Goal: Task Accomplishment & Management: Manage account settings

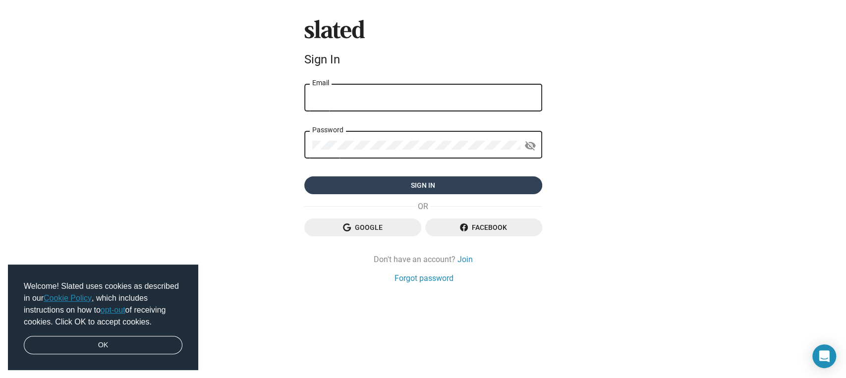
type input "[EMAIL_ADDRESS][DOMAIN_NAME]"
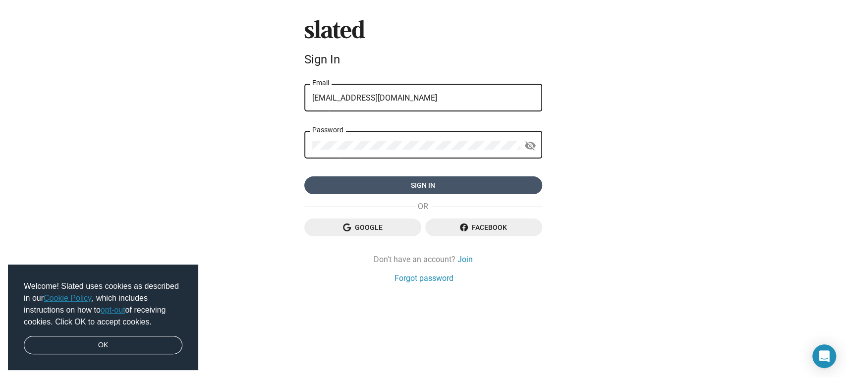
click at [423, 184] on span "Sign in" at bounding box center [423, 185] width 222 height 18
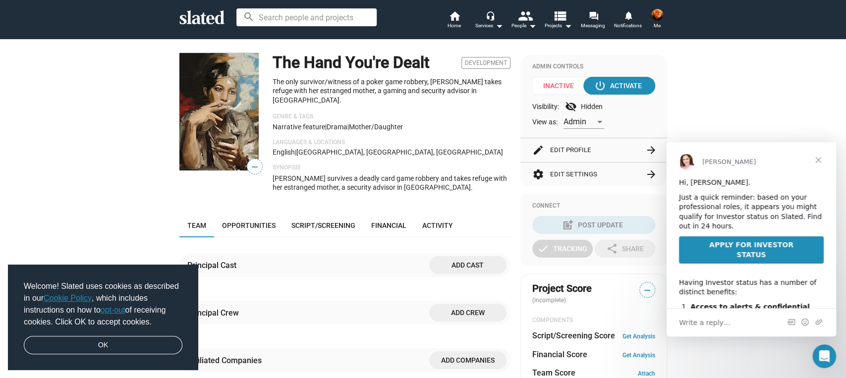
scroll to position [75, 0]
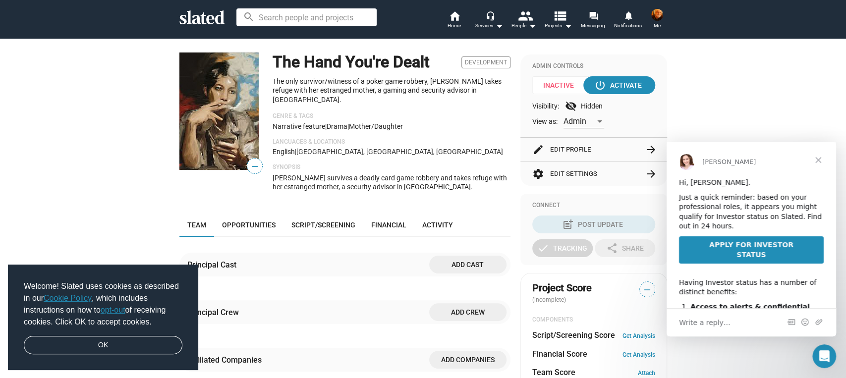
click at [649, 156] on mat-icon "arrow_forward" at bounding box center [651, 150] width 12 height 12
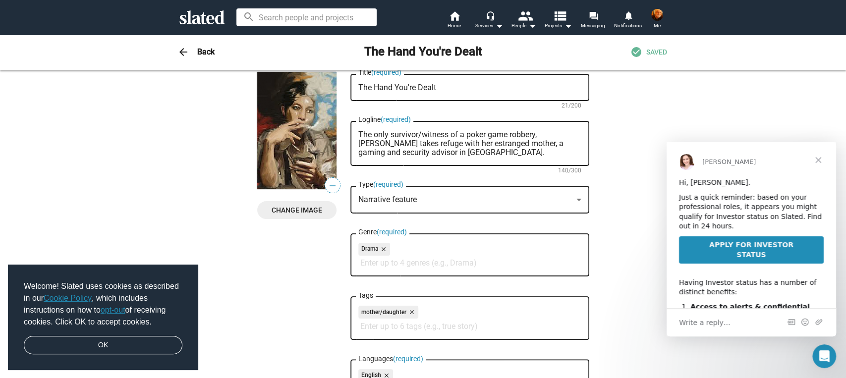
scroll to position [0, 0]
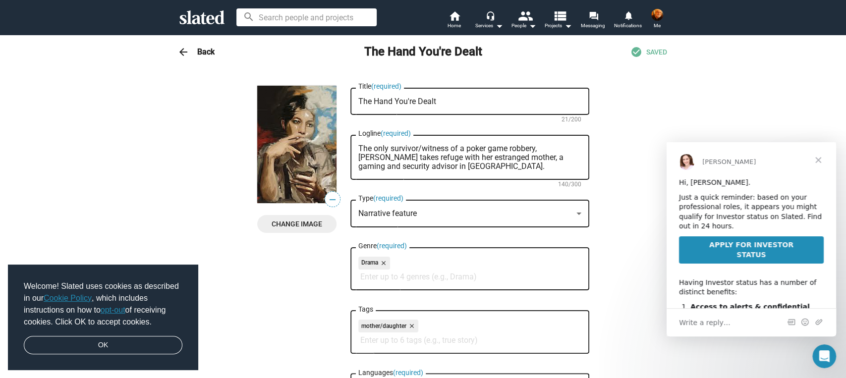
click at [659, 18] on img at bounding box center [657, 15] width 12 height 12
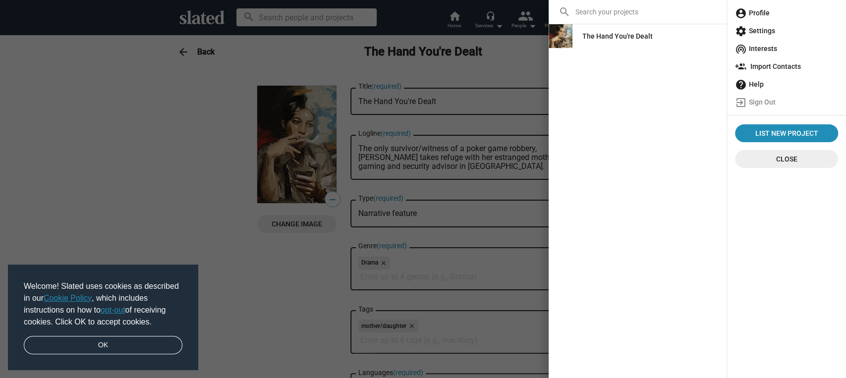
click at [759, 13] on span "account_circle Profile" at bounding box center [786, 13] width 103 height 18
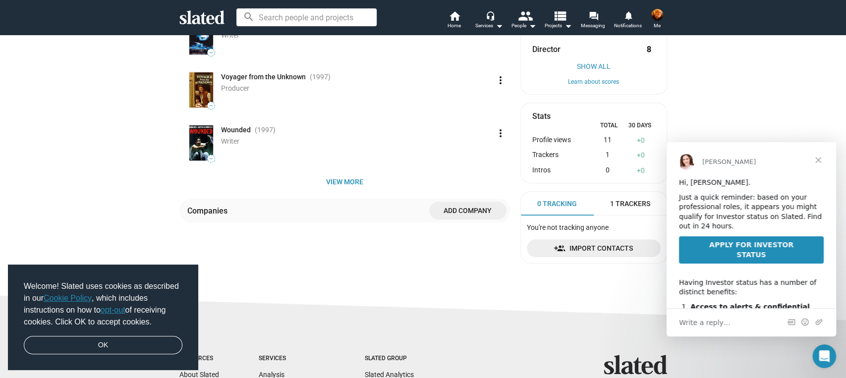
scroll to position [326, 0]
click at [353, 189] on span "View more" at bounding box center [344, 180] width 315 height 18
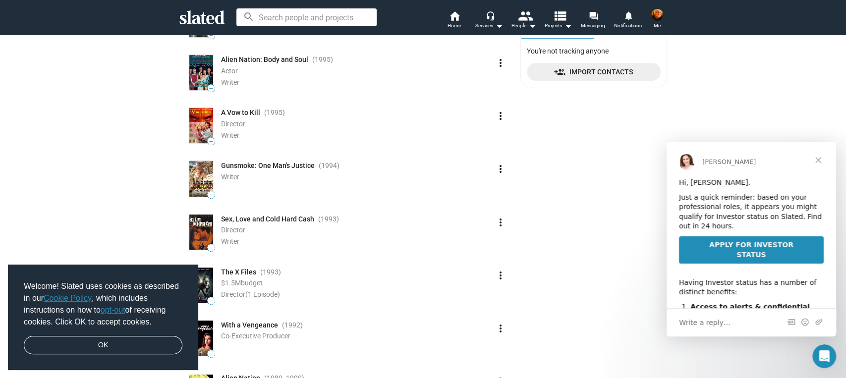
scroll to position [501, 0]
click at [448, 18] on mat-icon "home" at bounding box center [454, 16] width 12 height 12
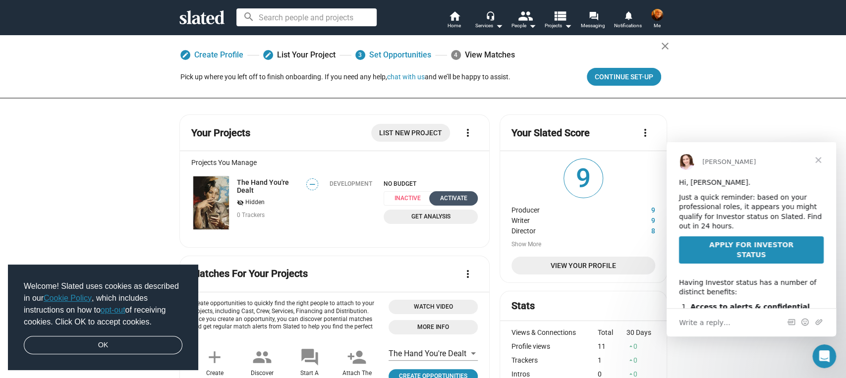
click at [450, 201] on div "Activate" at bounding box center [453, 198] width 37 height 10
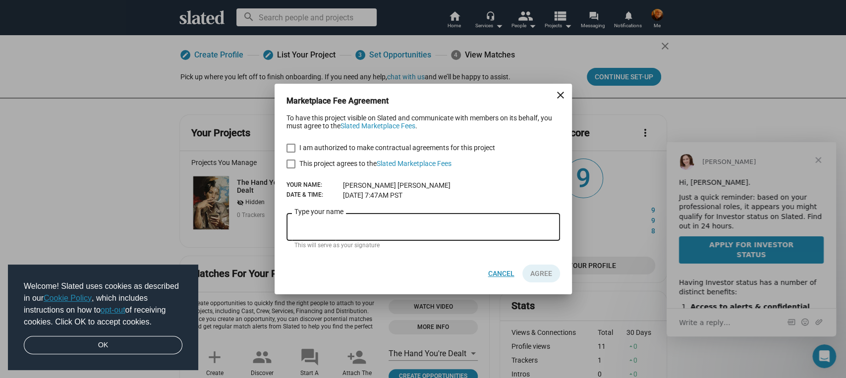
click at [501, 269] on span "Cancel" at bounding box center [501, 274] width 26 height 18
